Goal: Task Accomplishment & Management: Use online tool/utility

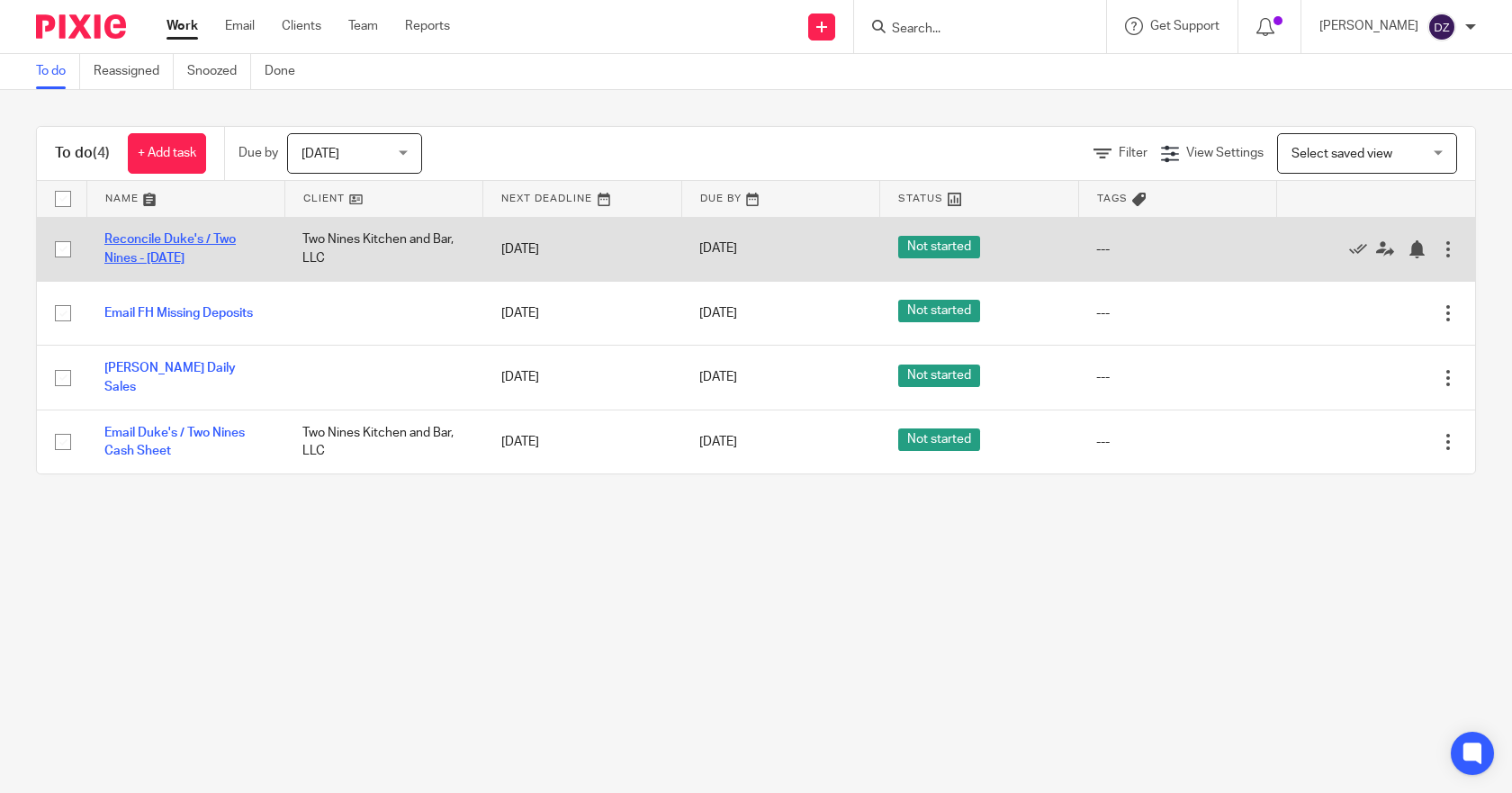
click at [165, 237] on link "Reconcile Duke's / Two Nines - [DATE]" at bounding box center [170, 249] width 131 height 31
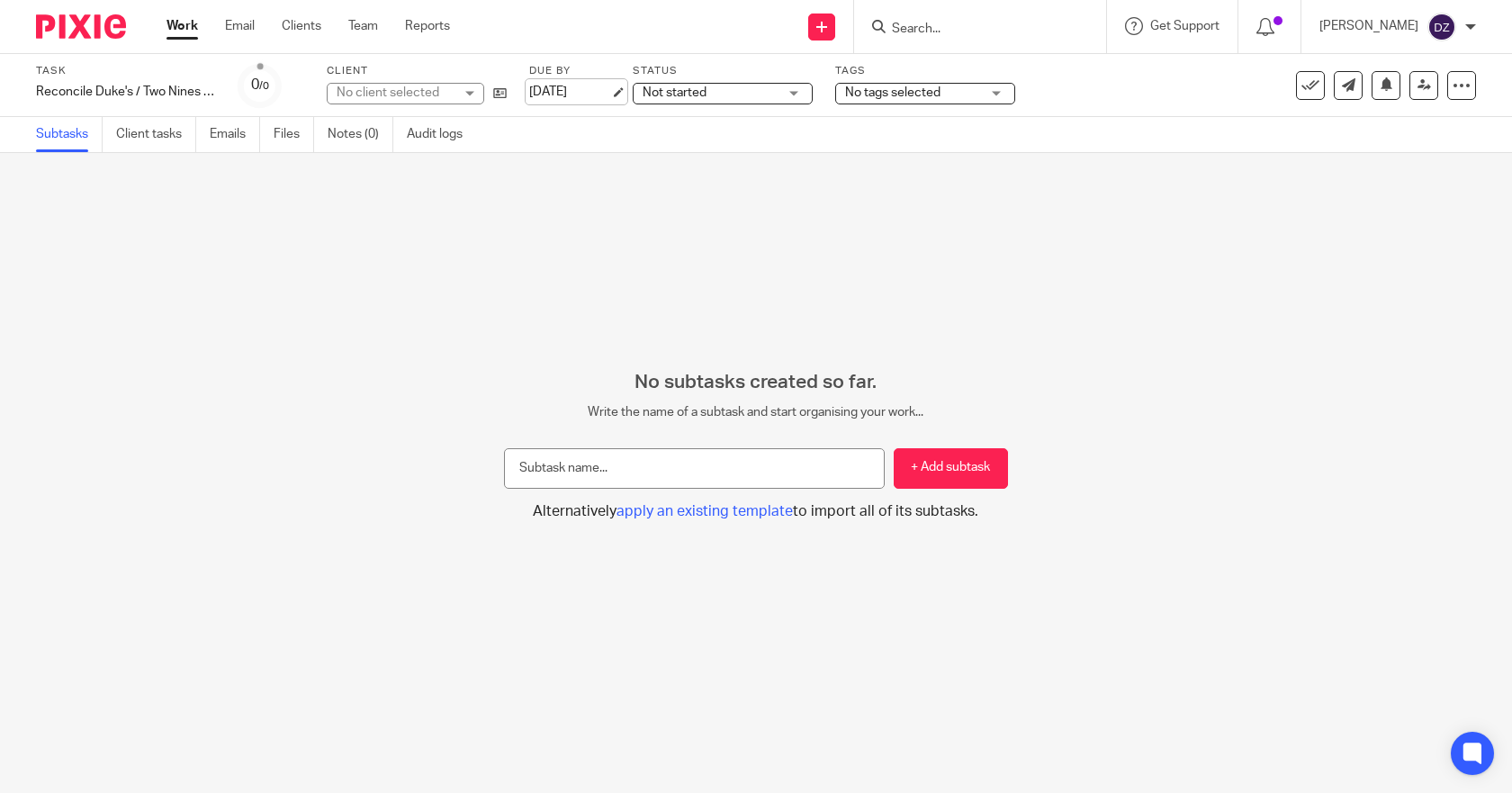
click at [583, 89] on link "[DATE]" at bounding box center [569, 92] width 81 height 19
click at [183, 29] on link "Work" at bounding box center [182, 26] width 32 height 18
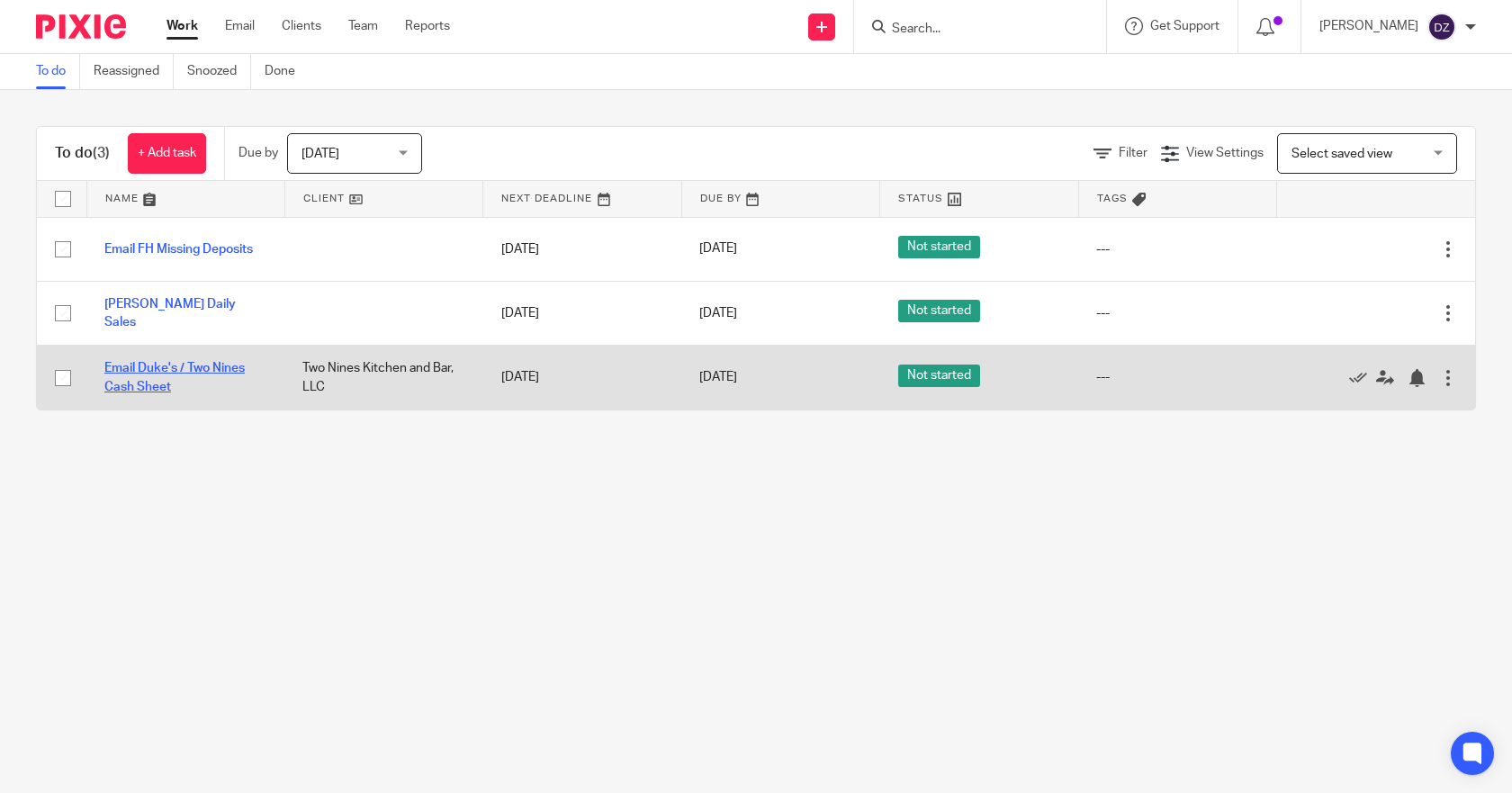
click at [177, 366] on link "Email Duke's / Two Nines Cash Sheet" at bounding box center [174, 378] width 141 height 31
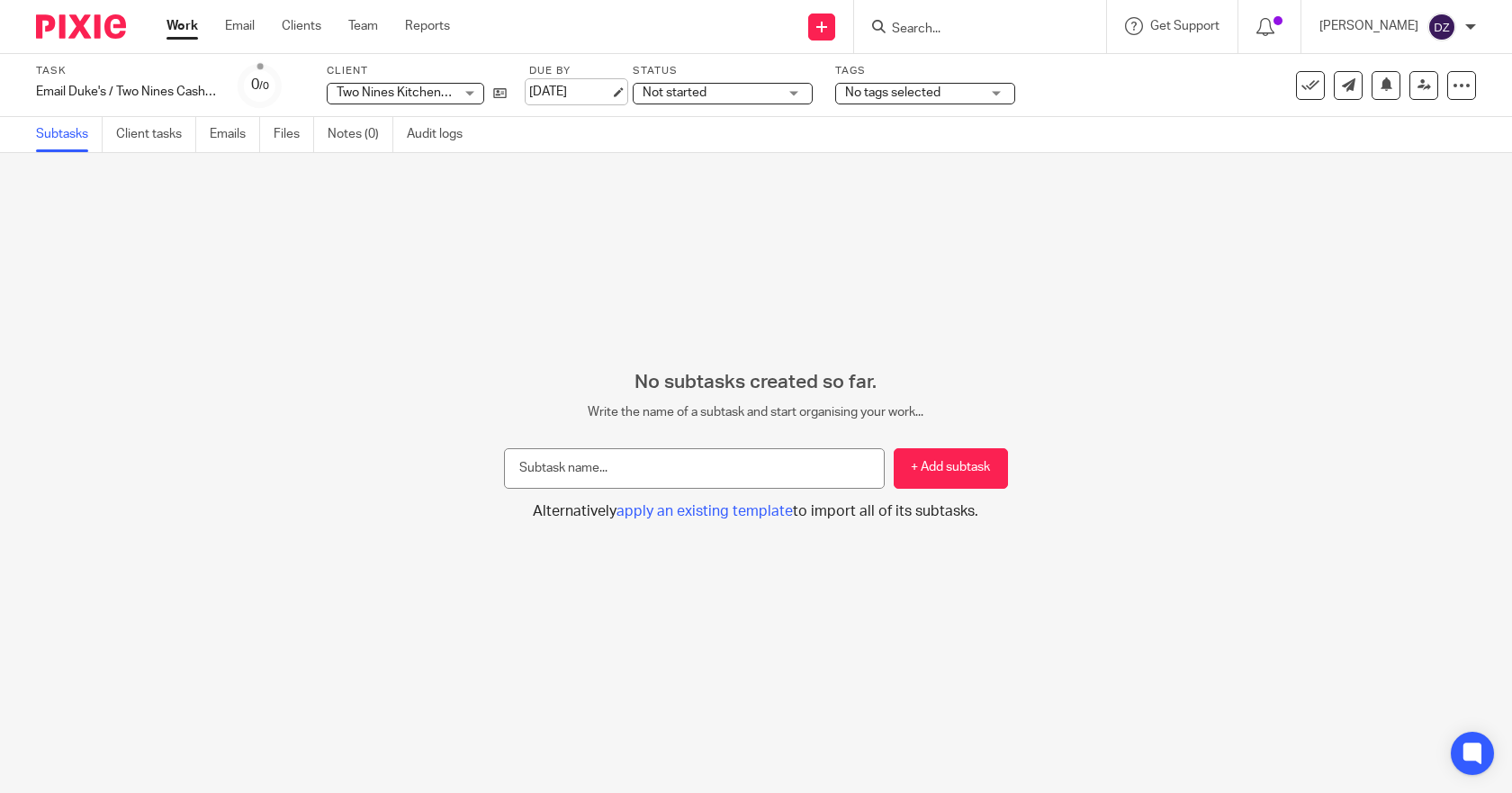
click at [592, 93] on link "[DATE]" at bounding box center [569, 92] width 81 height 19
click at [178, 29] on link "Work" at bounding box center [182, 26] width 32 height 18
